Goal: Task Accomplishment & Management: Manage account settings

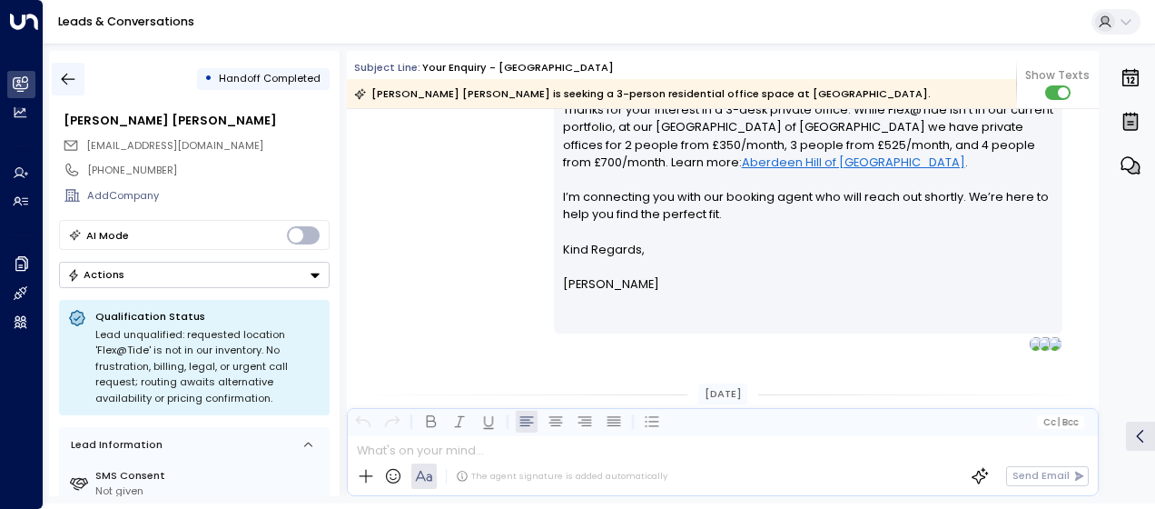
scroll to position [648, 0]
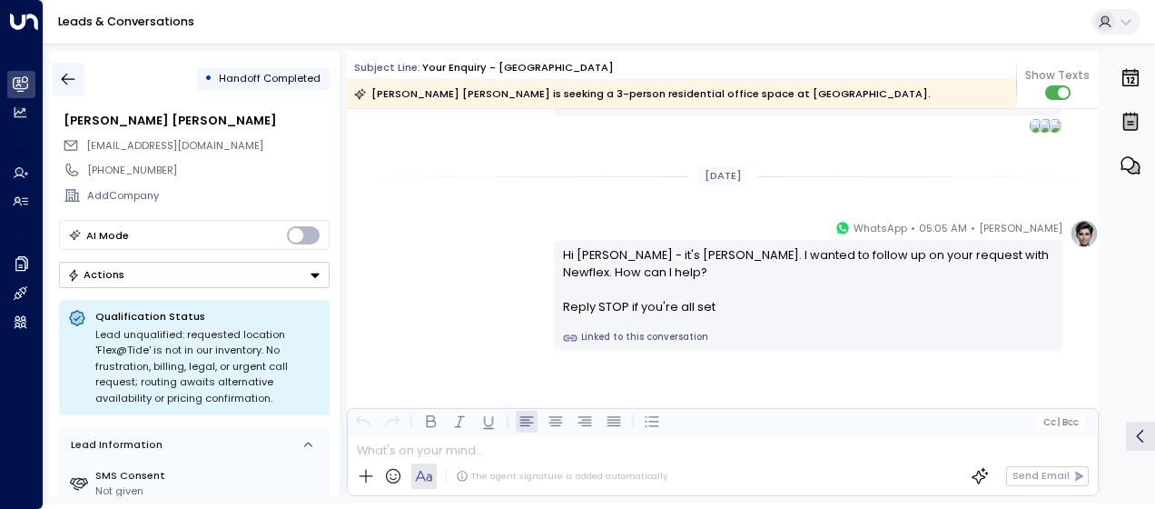
click at [71, 76] on icon "button" at bounding box center [68, 79] width 18 height 18
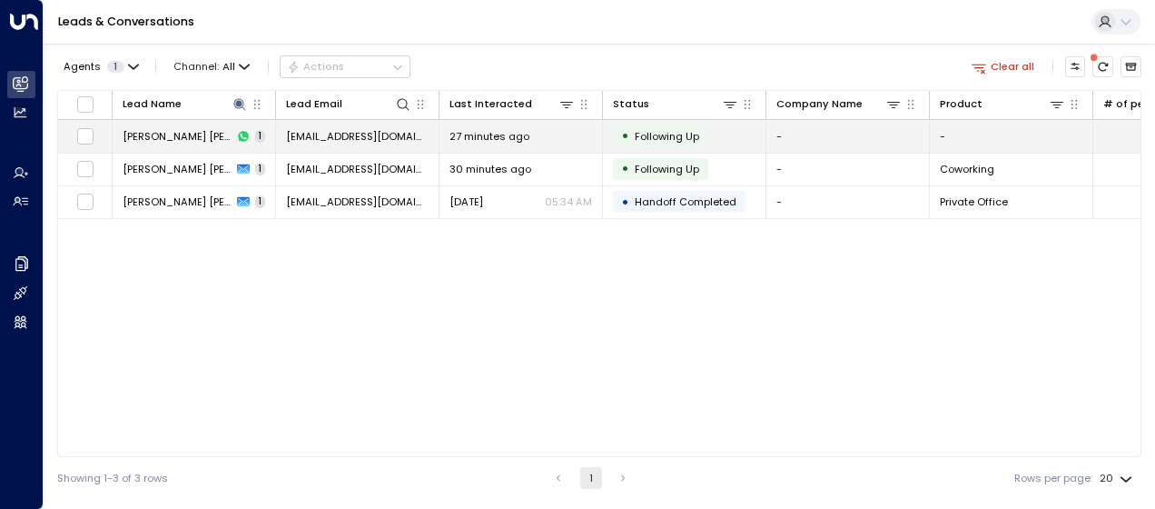
click at [378, 132] on span "[EMAIL_ADDRESS][DOMAIN_NAME]" at bounding box center [357, 136] width 143 height 15
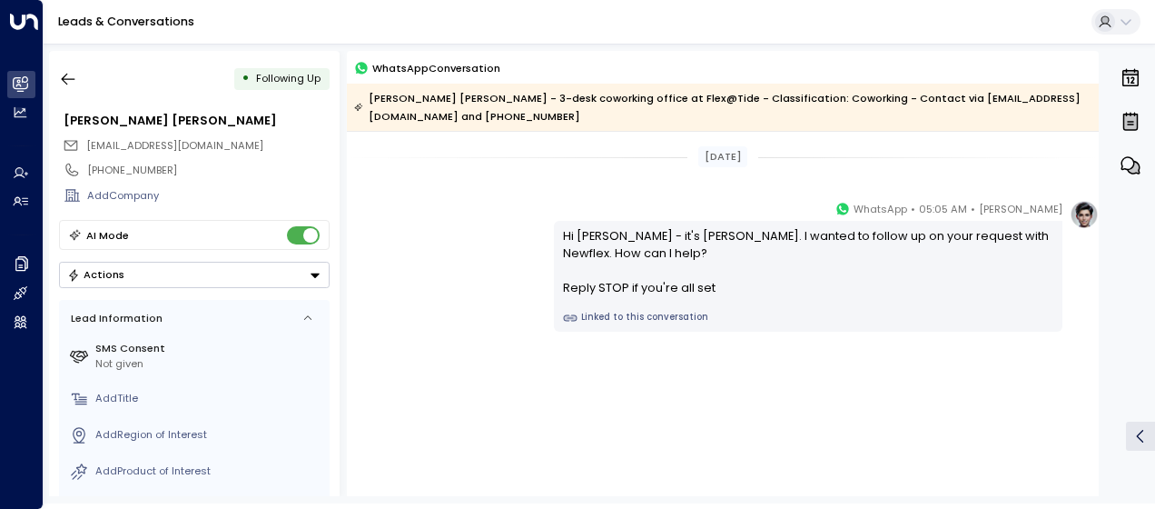
click at [490, 203] on div "[PERSON_NAME] • 05:05 AM • WhatsApp Hi [PERSON_NAME] - it's [PERSON_NAME]. I wa…" at bounding box center [723, 266] width 752 height 132
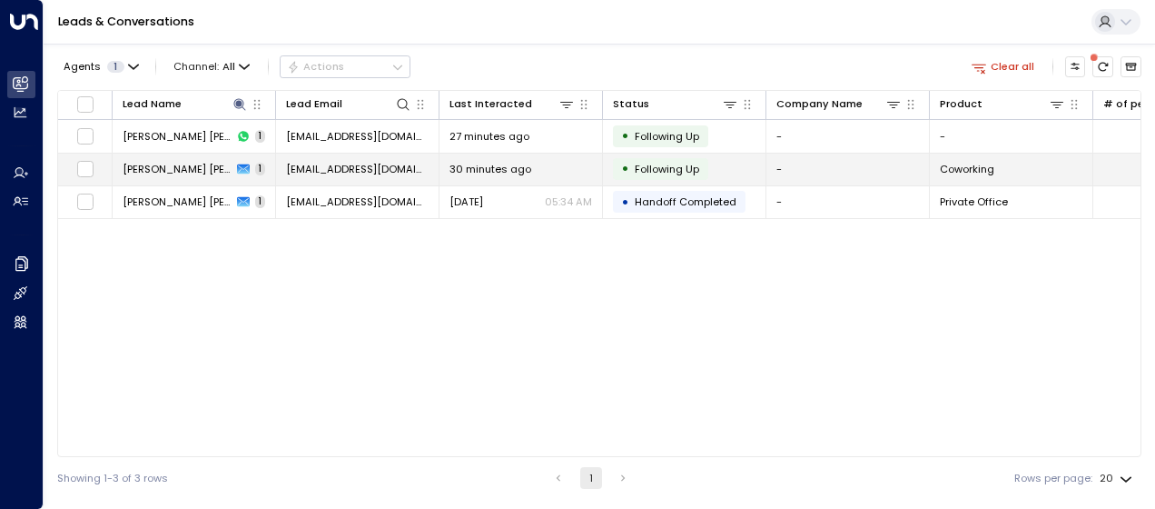
click at [500, 166] on span "30 minutes ago" at bounding box center [491, 169] width 82 height 15
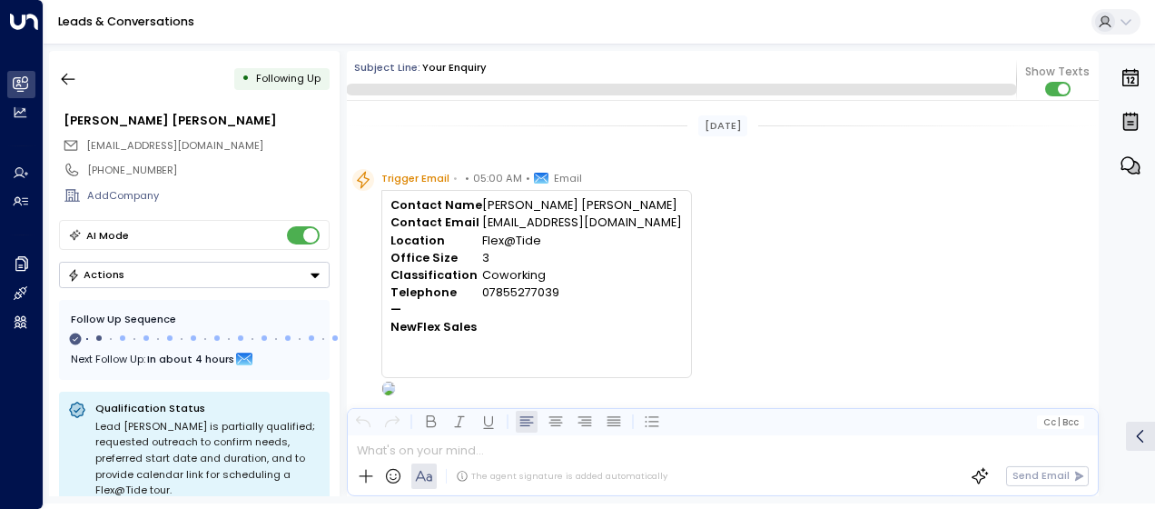
scroll to position [767, 0]
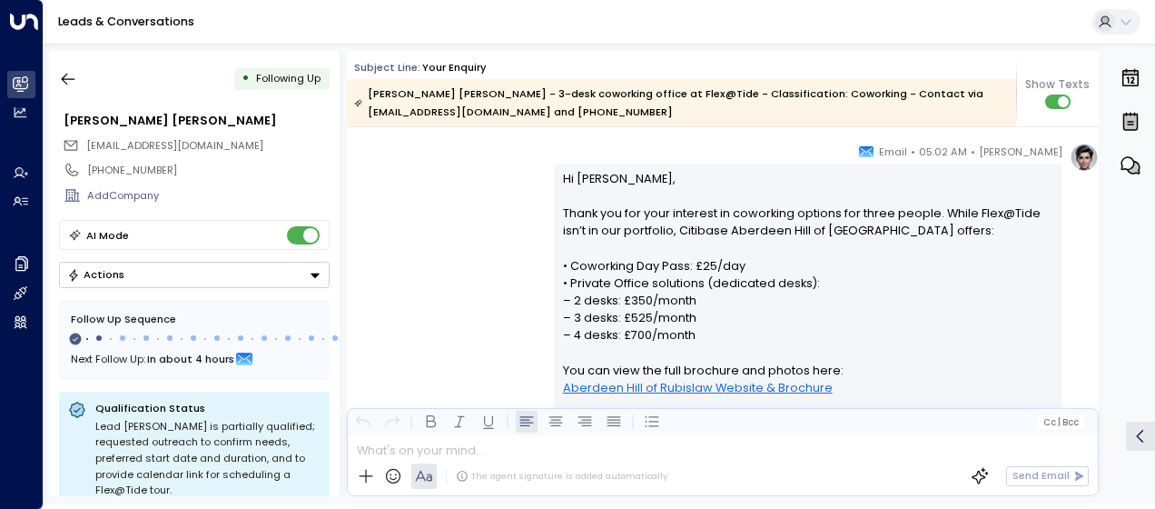
scroll to position [295, 0]
click at [74, 78] on icon "button" at bounding box center [68, 79] width 18 height 18
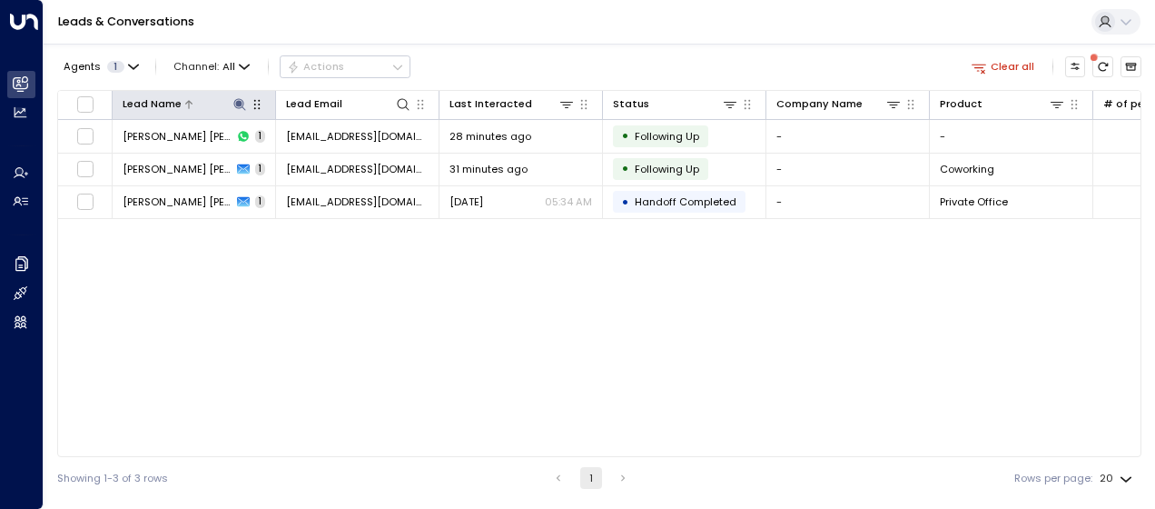
click at [235, 105] on icon at bounding box center [239, 104] width 12 height 12
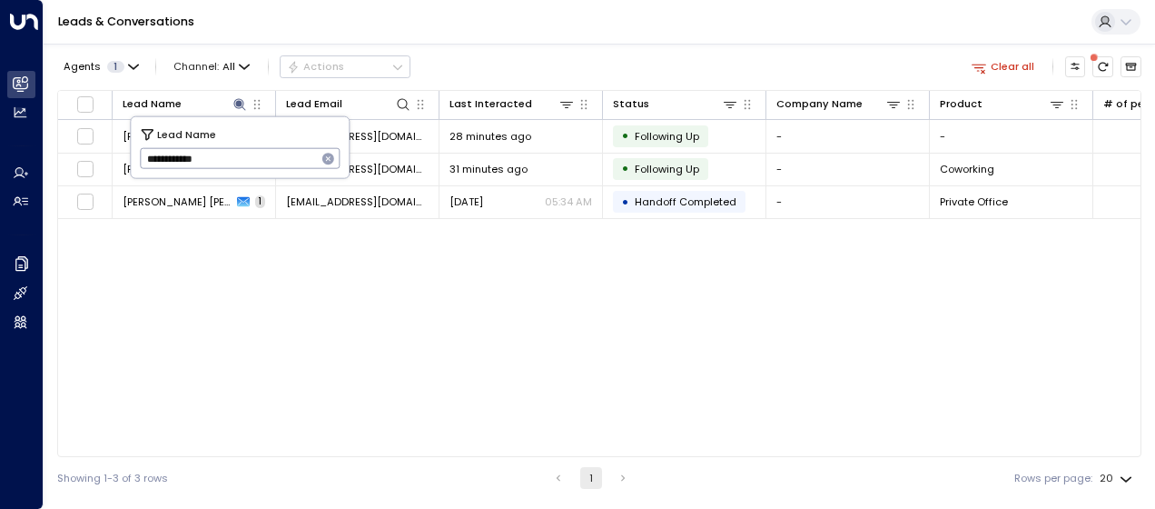
drag, startPoint x: 144, startPoint y: 155, endPoint x: 296, endPoint y: 145, distance: 152.0
click at [296, 145] on input "**********" at bounding box center [228, 159] width 177 height 30
click at [173, 158] on input "text" at bounding box center [240, 159] width 201 height 30
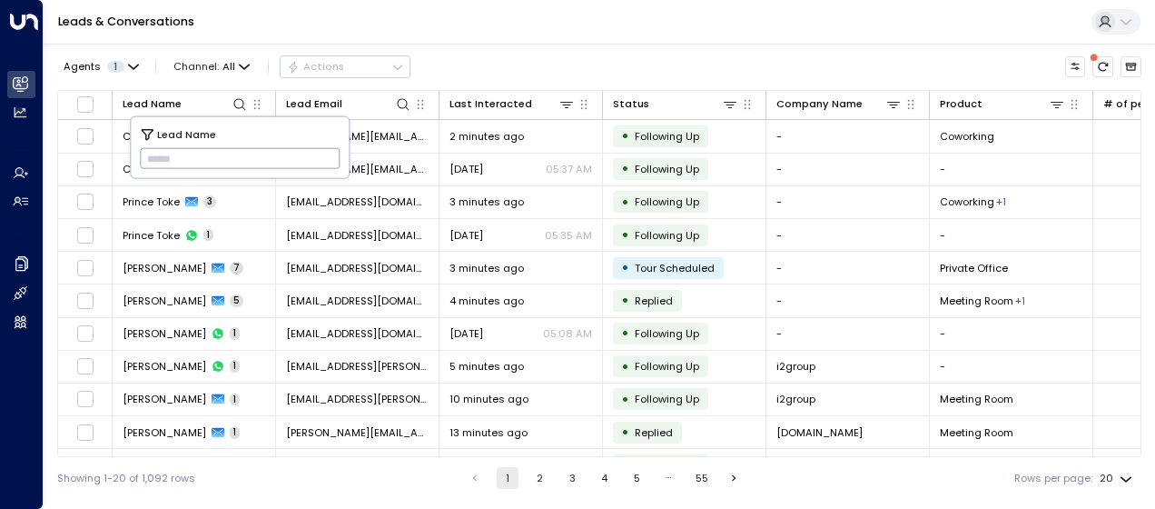
type input "**********"
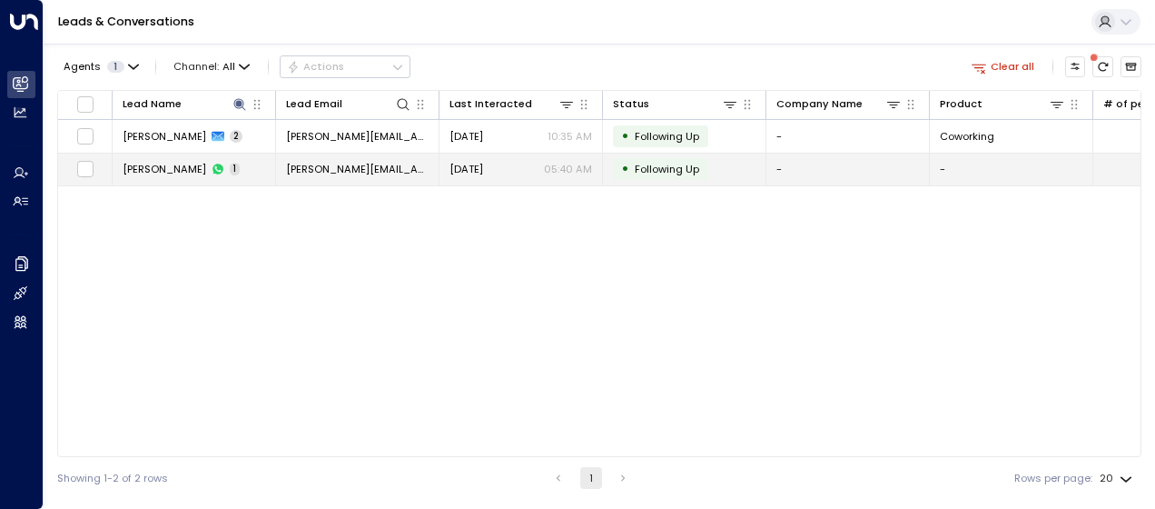
click at [481, 162] on span "[DATE]" at bounding box center [467, 169] width 34 height 15
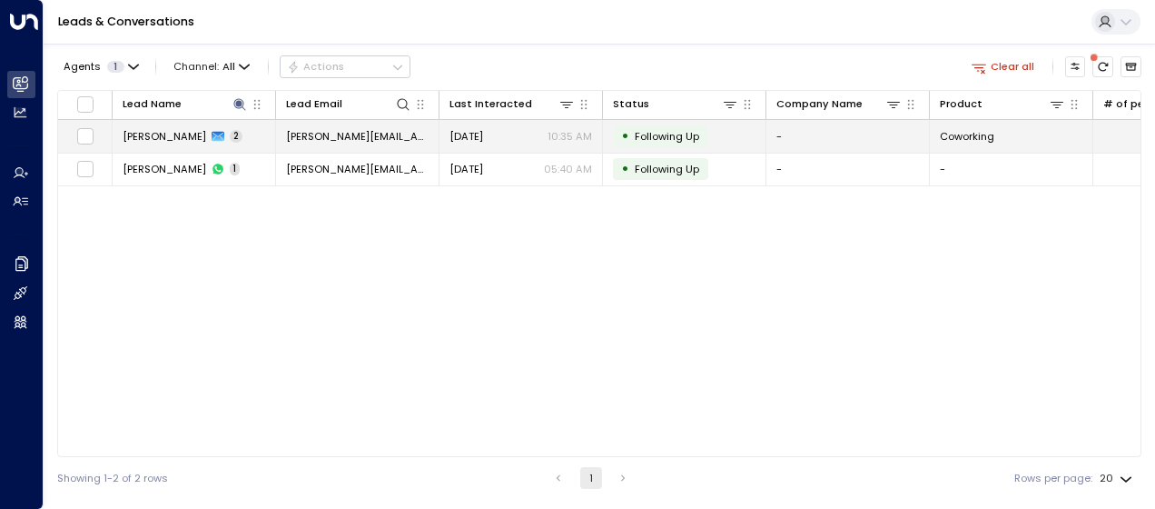
click at [483, 132] on span "[DATE]" at bounding box center [467, 136] width 34 height 15
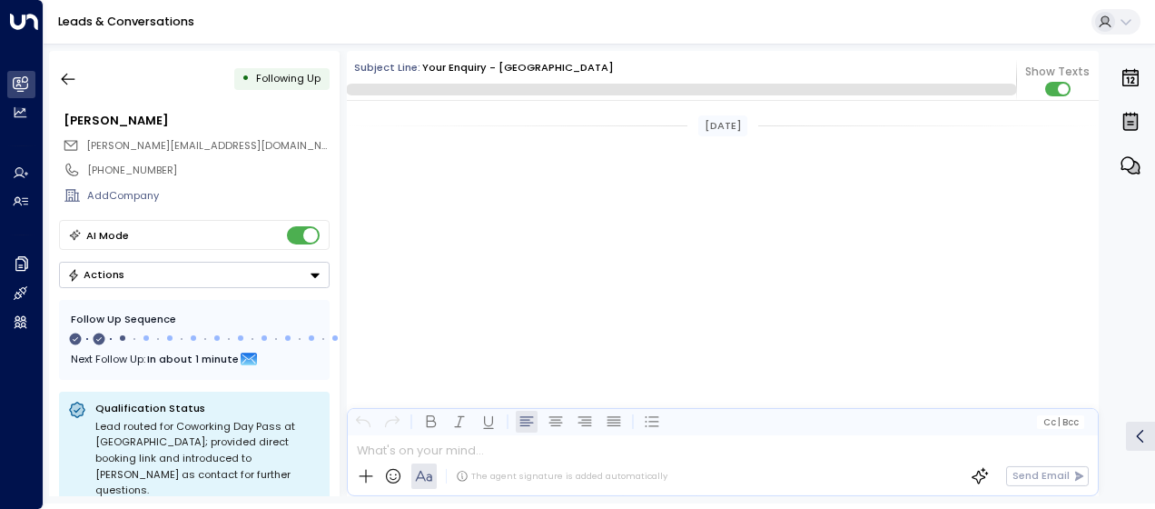
scroll to position [992, 0]
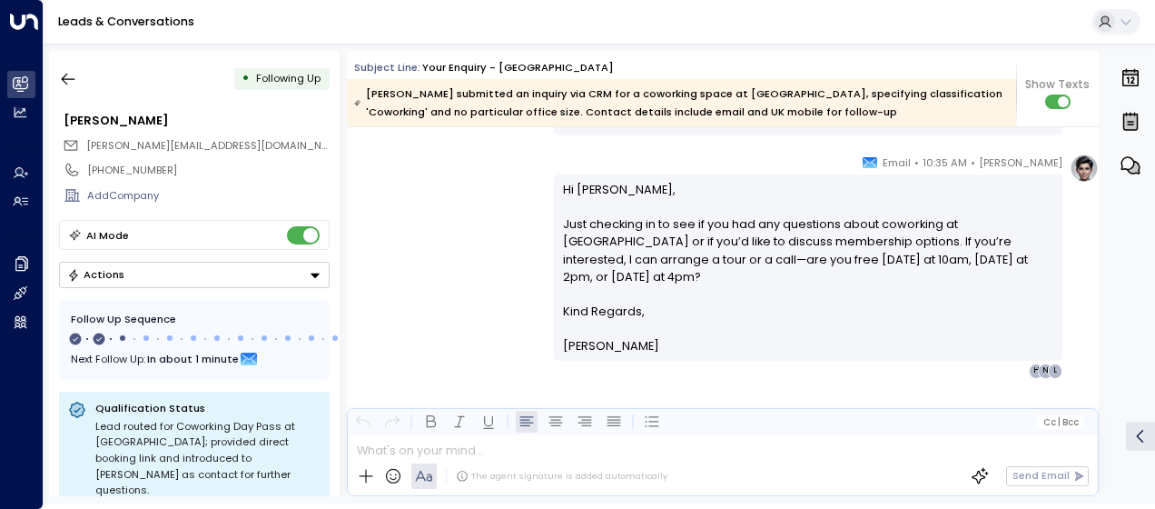
click at [496, 195] on div "[PERSON_NAME] • 10:35 AM • Email Hi [PERSON_NAME], Just checking in to see if y…" at bounding box center [723, 265] width 752 height 224
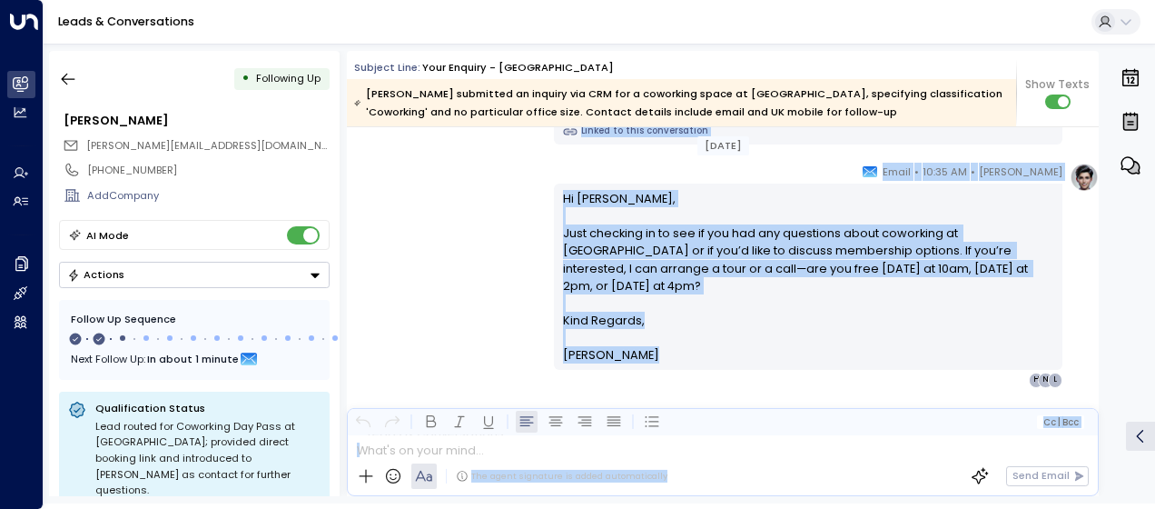
scroll to position [1019, 0]
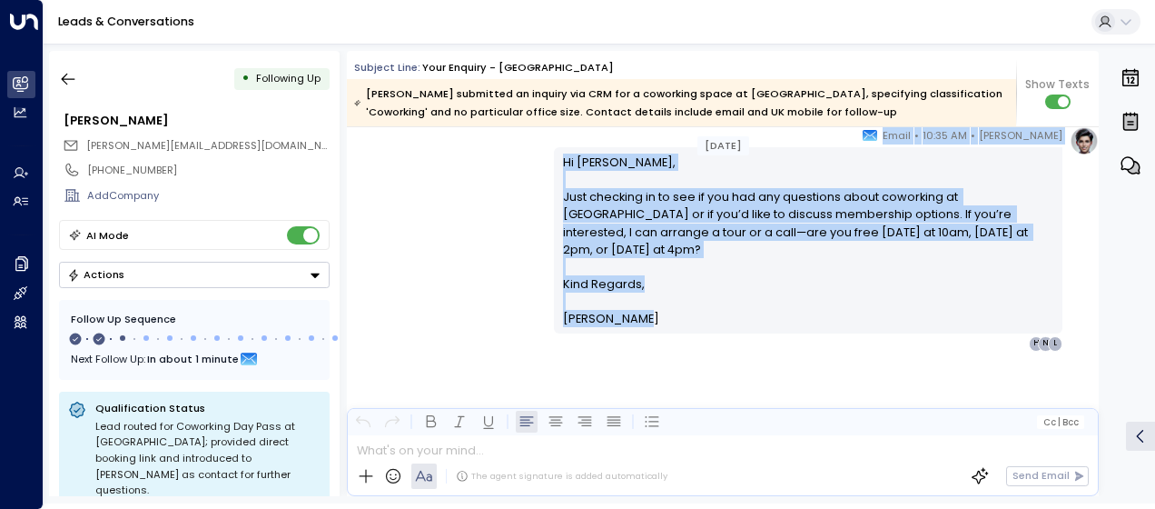
drag, startPoint x: 559, startPoint y: 242, endPoint x: 716, endPoint y: 322, distance: 176.3
drag, startPoint x: 716, startPoint y: 322, endPoint x: 613, endPoint y: 232, distance: 136.4
copy div "[PERSON_NAME] • 05:40 AM • WhatsApp Hi [PERSON_NAME] - it's [PERSON_NAME]. I wa…"
